Goal: Transaction & Acquisition: Purchase product/service

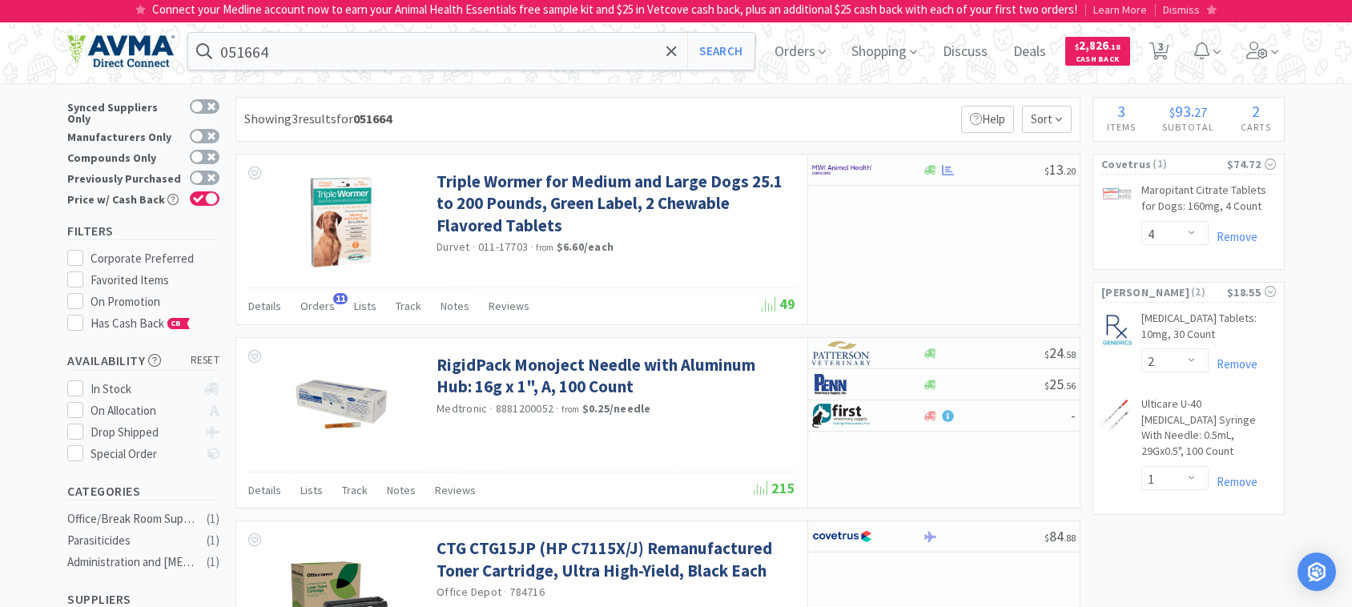
select select "4"
select select "2"
select select "1"
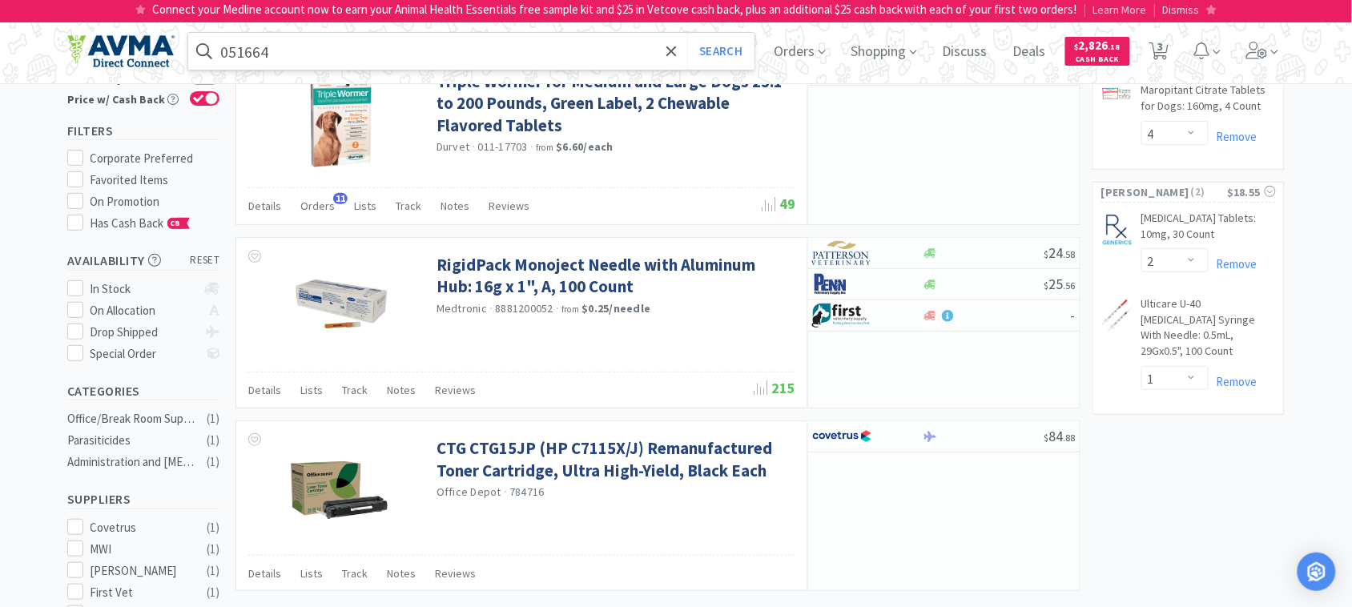
click at [305, 46] on input "051664" at bounding box center [471, 51] width 566 height 37
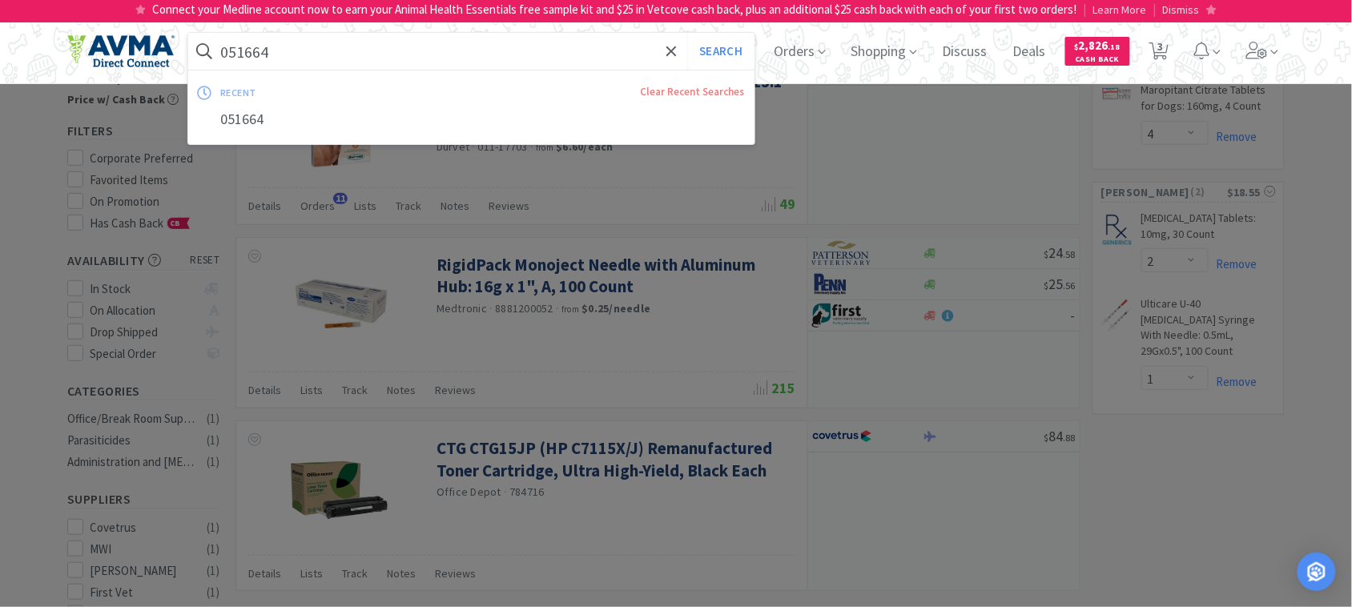
paste input "111937"
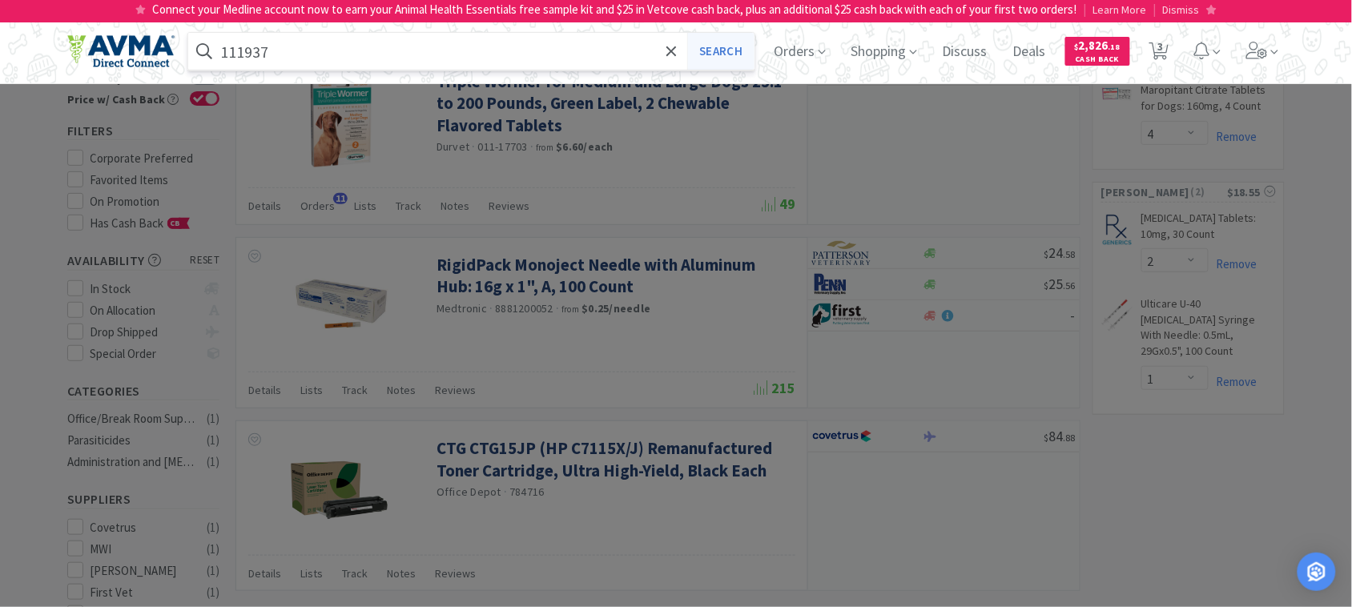
type input "111937"
click at [735, 54] on button "Search" at bounding box center [720, 51] width 66 height 37
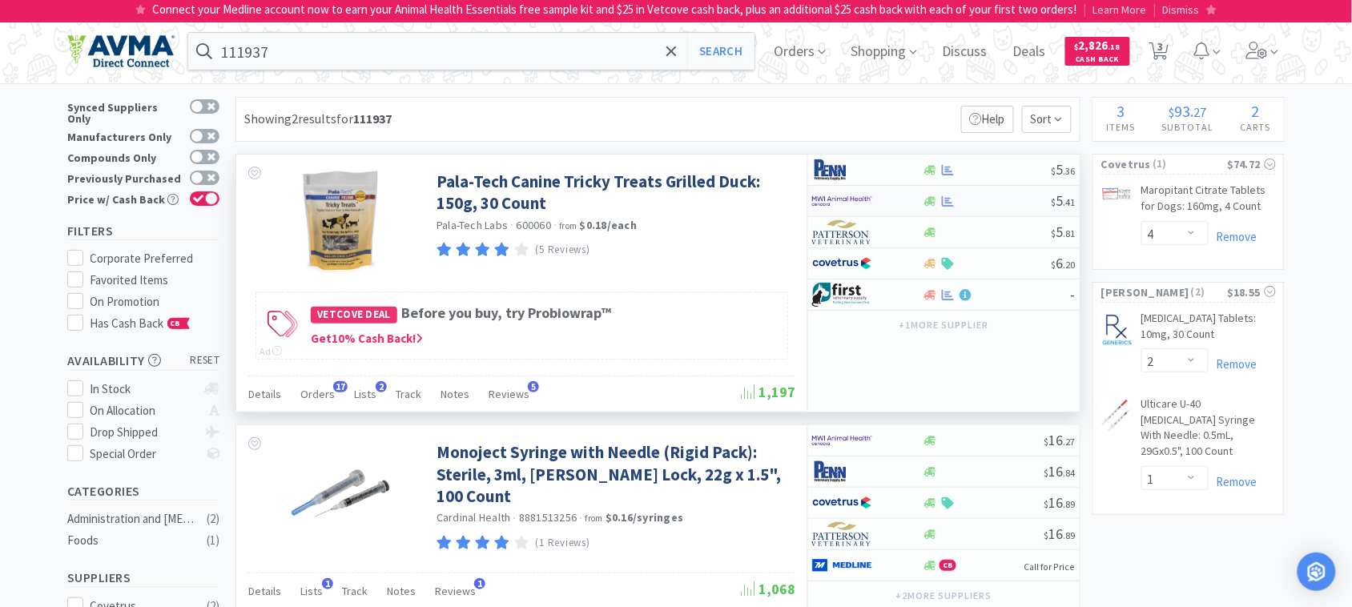
click at [840, 198] on img at bounding box center [842, 201] width 60 height 24
select select "1"
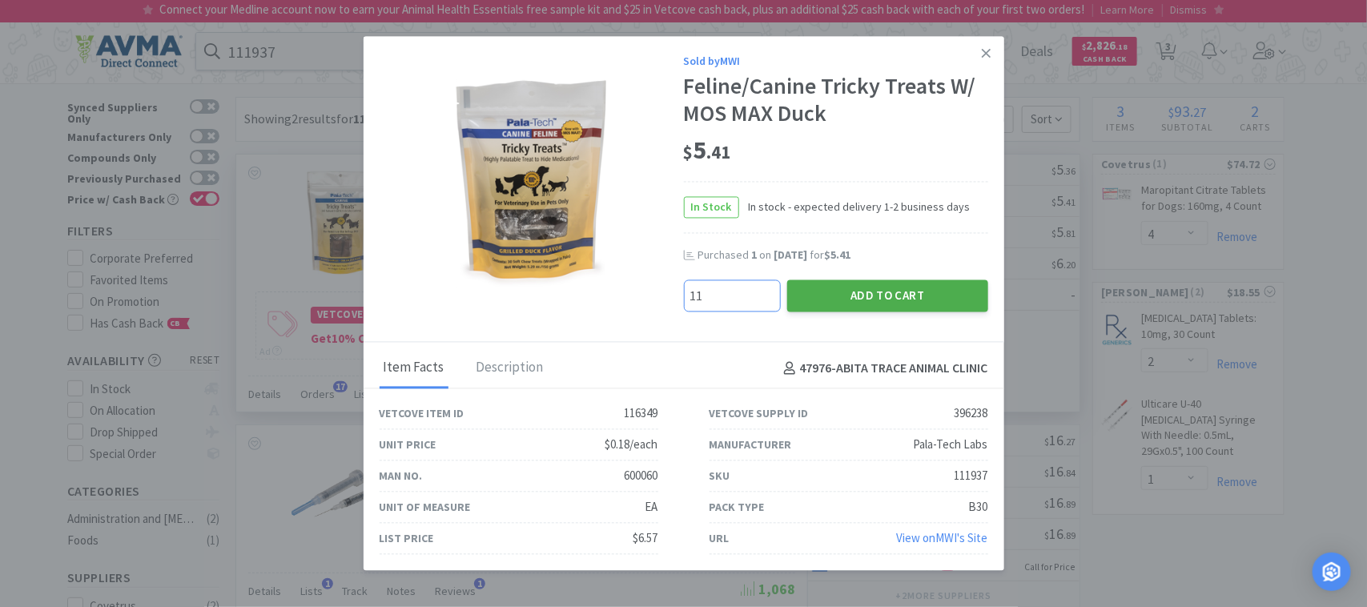
type input "11"
click at [874, 302] on button "Add to Cart" at bounding box center [887, 296] width 201 height 32
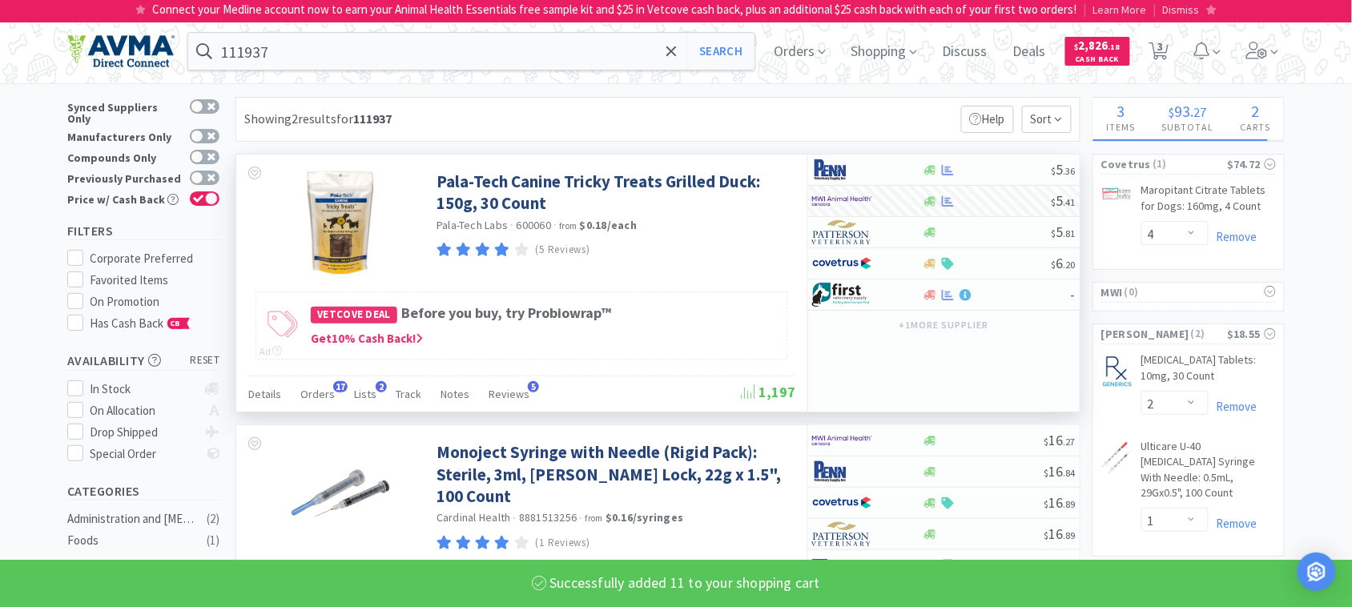
select select "11"
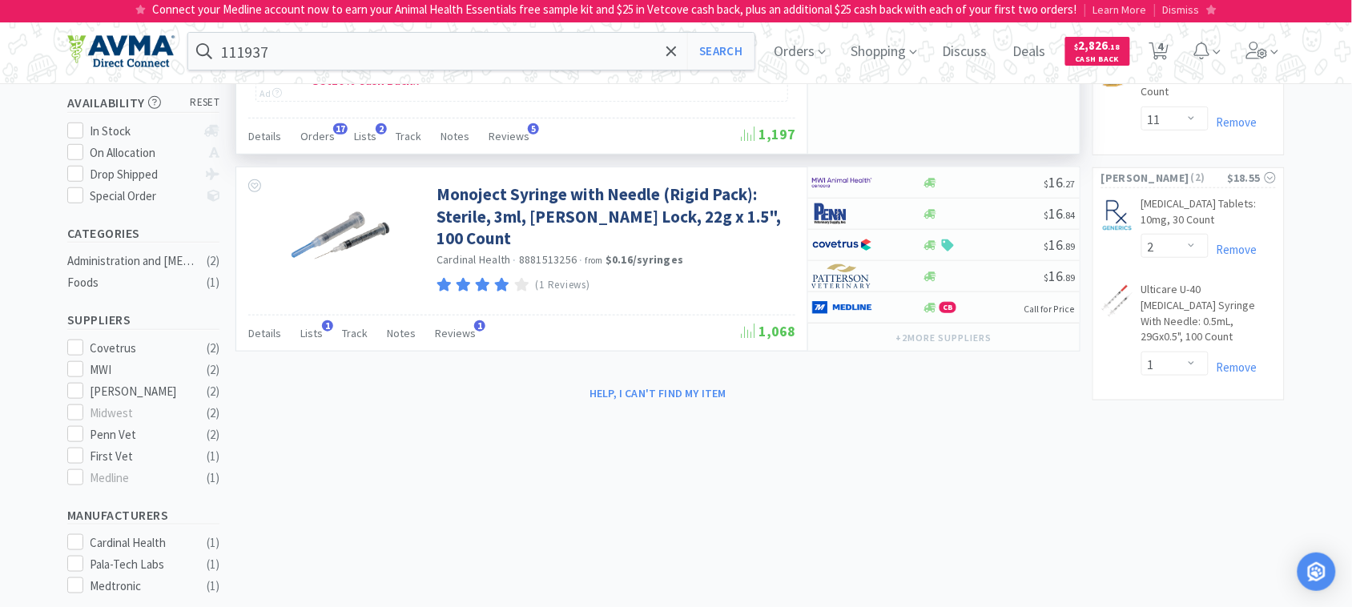
scroll to position [201, 0]
